Goal: Information Seeking & Learning: Learn about a topic

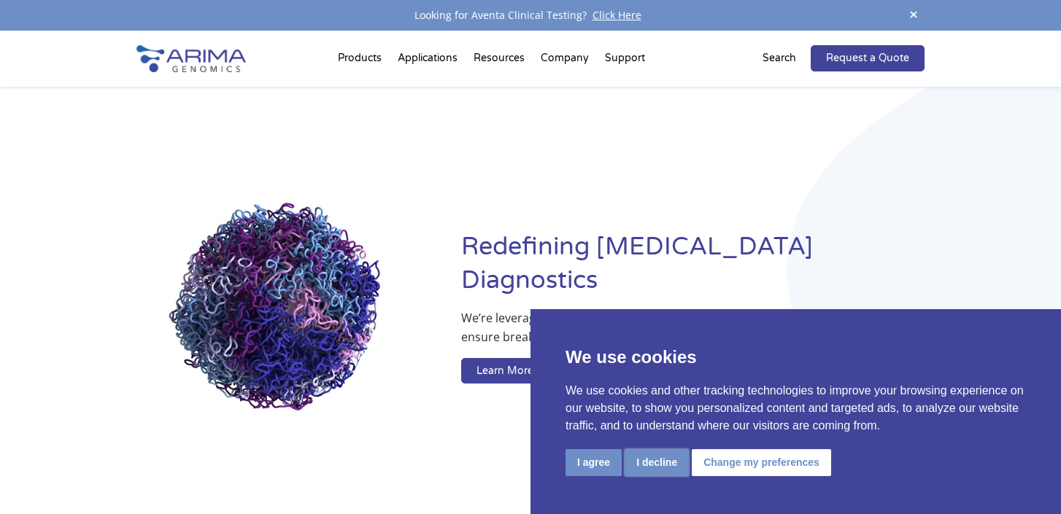
click at [666, 462] on button "I decline" at bounding box center [657, 462] width 64 height 27
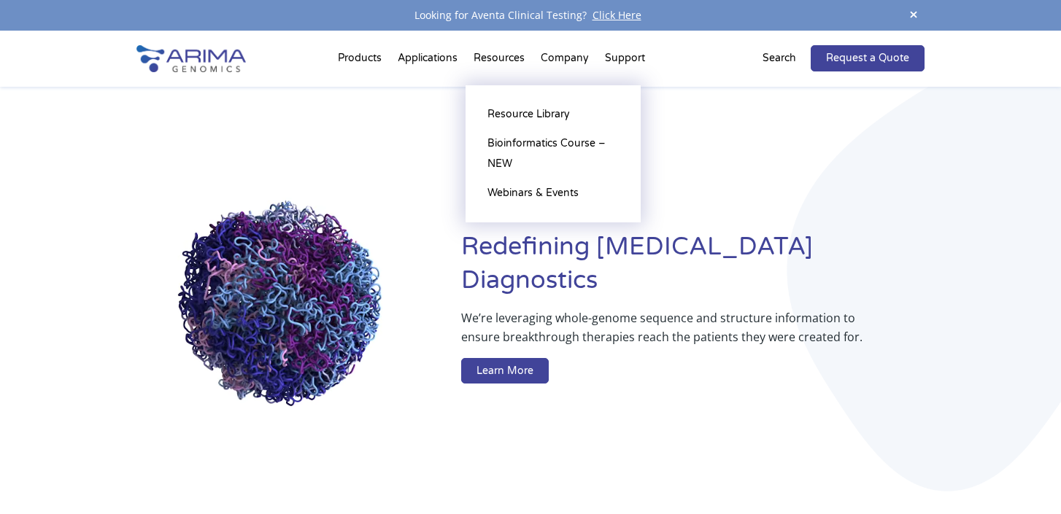
click at [504, 57] on li "Resources Resource Library Documentation Publications Literature Videos Blog Bi…" at bounding box center [499, 61] width 67 height 50
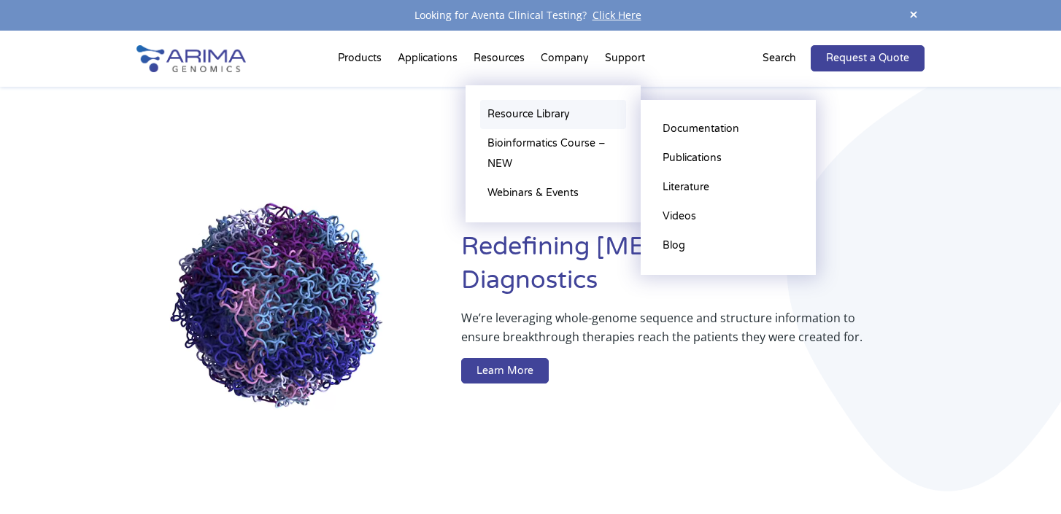
click at [520, 113] on link "Resource Library" at bounding box center [553, 114] width 146 height 29
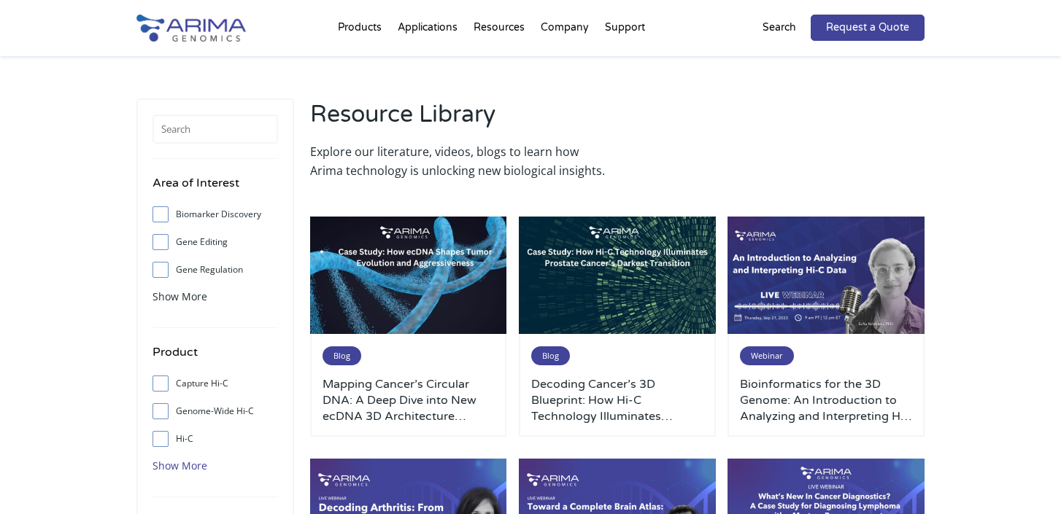
click at [198, 464] on span "Show More" at bounding box center [179, 466] width 55 height 14
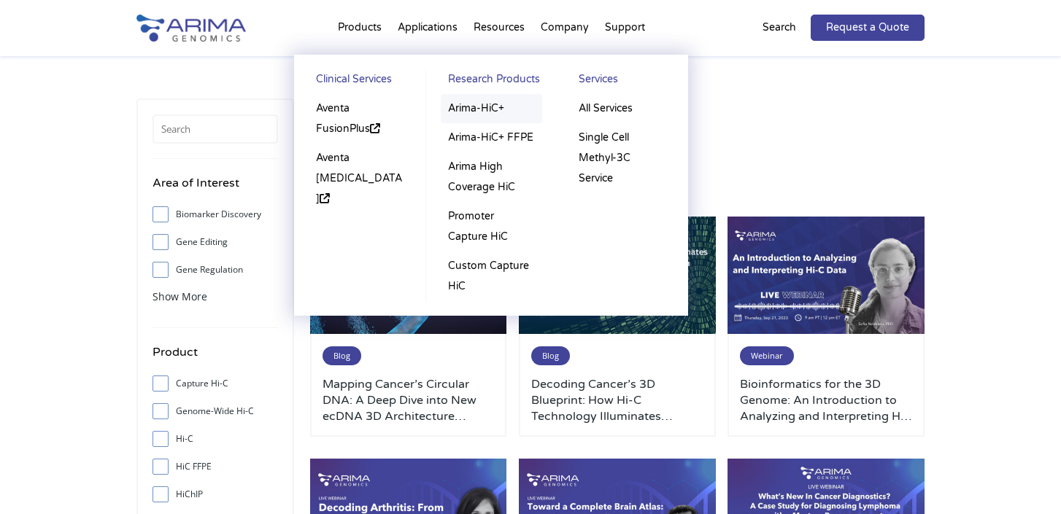
click at [479, 106] on link "Arima-HiC+" at bounding box center [491, 108] width 101 height 29
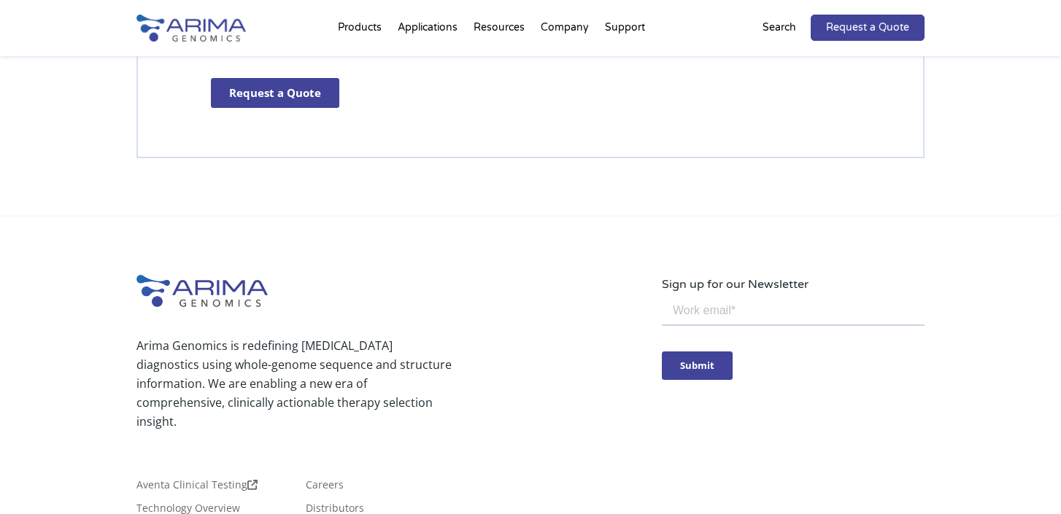
scroll to position [4498, 0]
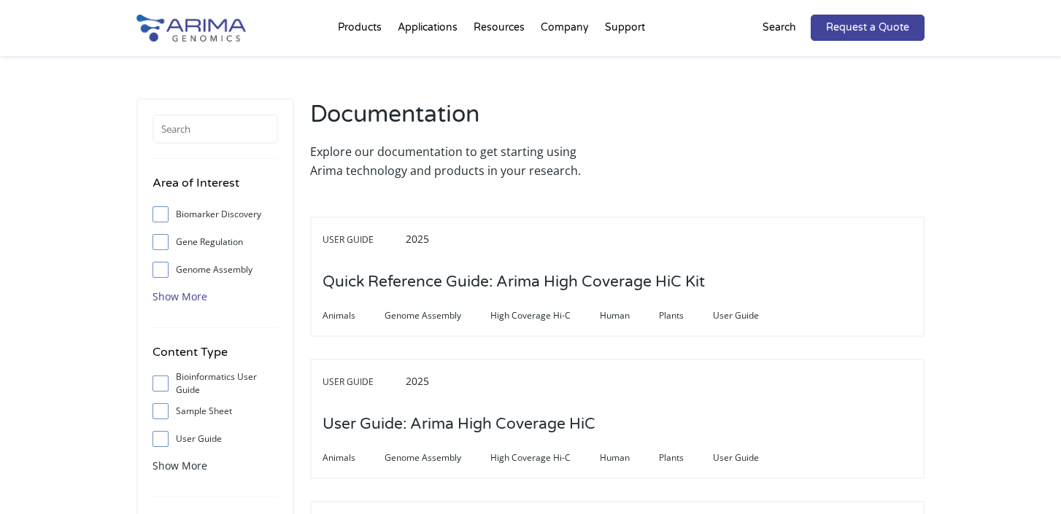
click at [169, 295] on span "Show More" at bounding box center [179, 297] width 55 height 14
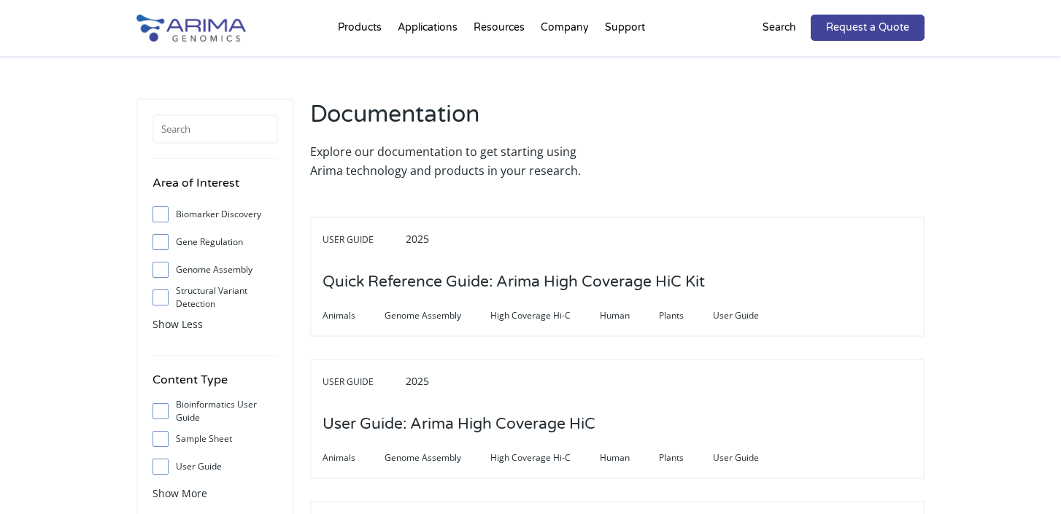
click at [161, 296] on input "Structural Variant Detection" at bounding box center [159, 297] width 9 height 9
checkbox input "true"
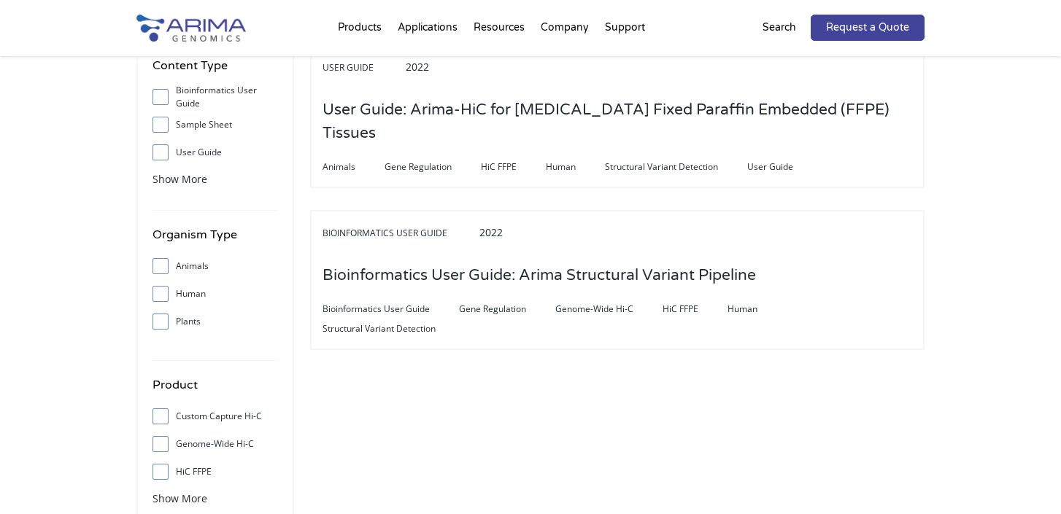
scroll to position [316, 0]
click at [161, 293] on input "Human" at bounding box center [159, 291] width 9 height 9
checkbox input "true"
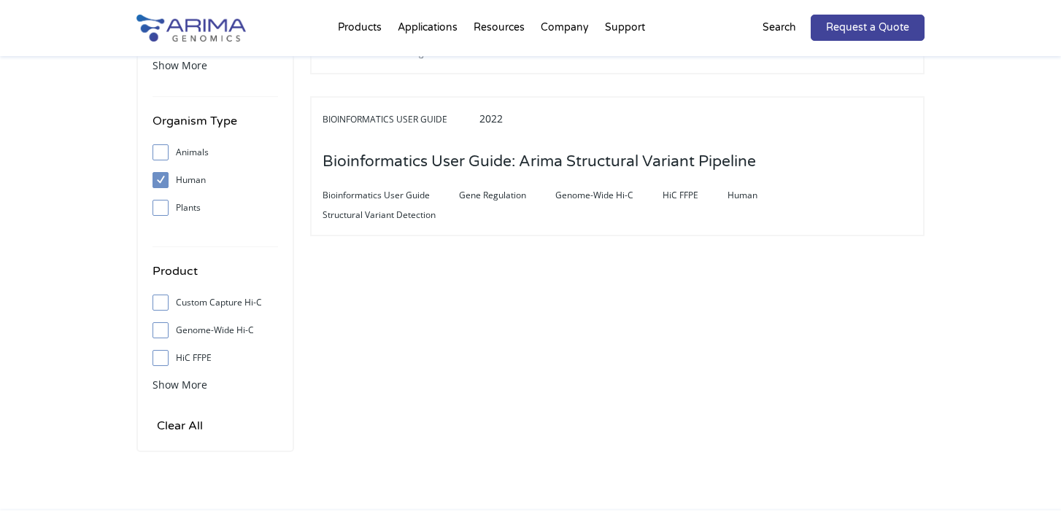
scroll to position [465, 0]
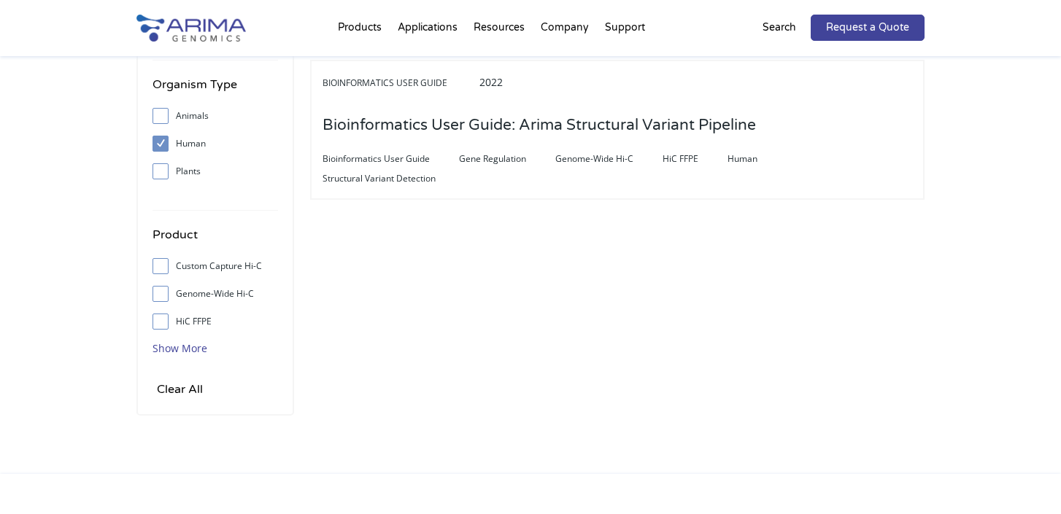
click at [162, 349] on span "Show More" at bounding box center [179, 348] width 55 height 14
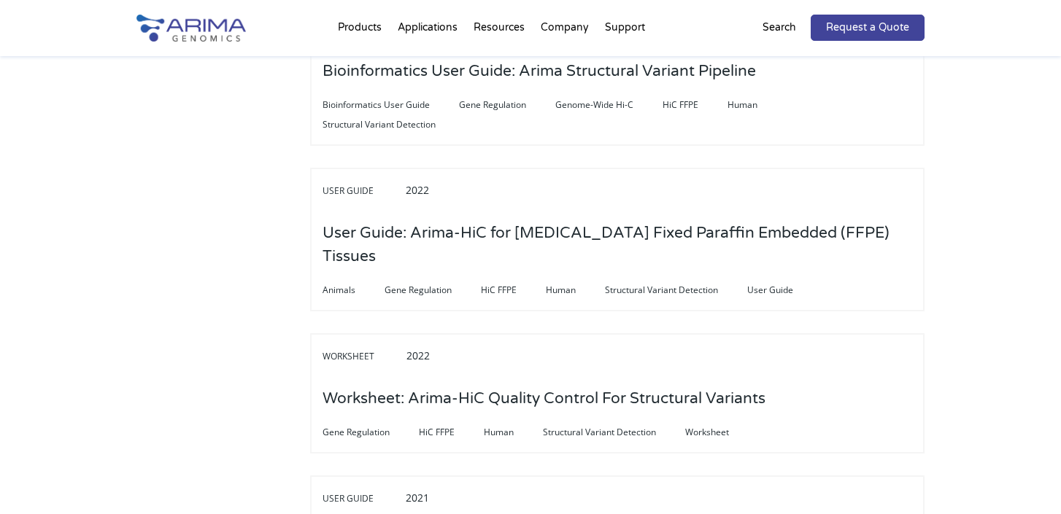
scroll to position [0, 0]
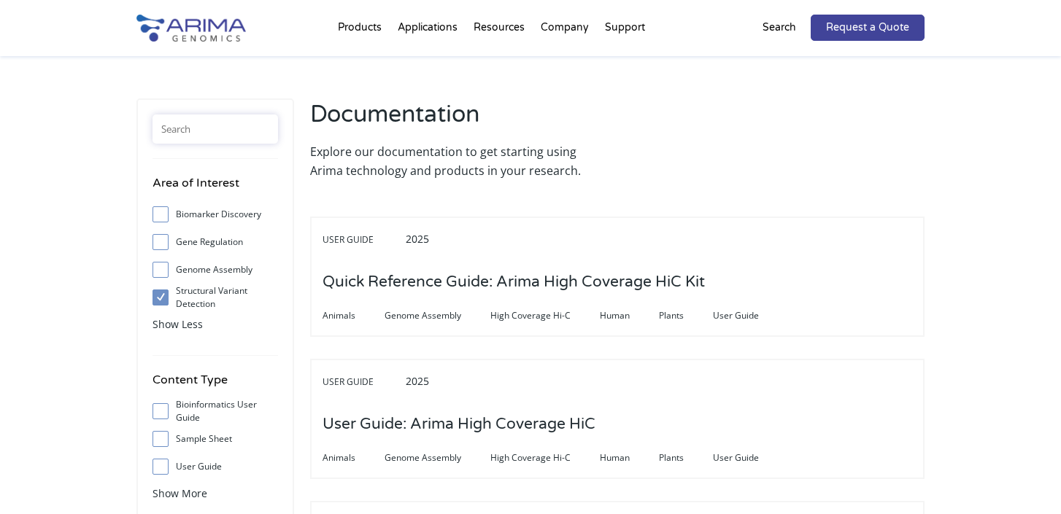
click at [209, 130] on input "text" at bounding box center [215, 129] width 126 height 29
type input "hic+"
